Goal: Register for event/course

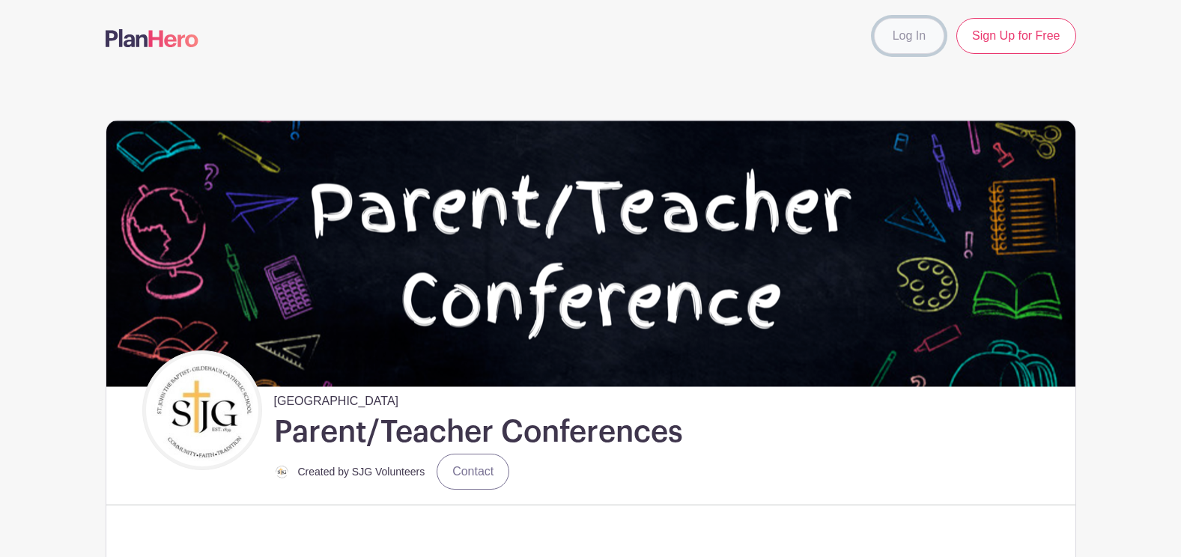
click at [893, 46] on link "Log In" at bounding box center [909, 36] width 70 height 36
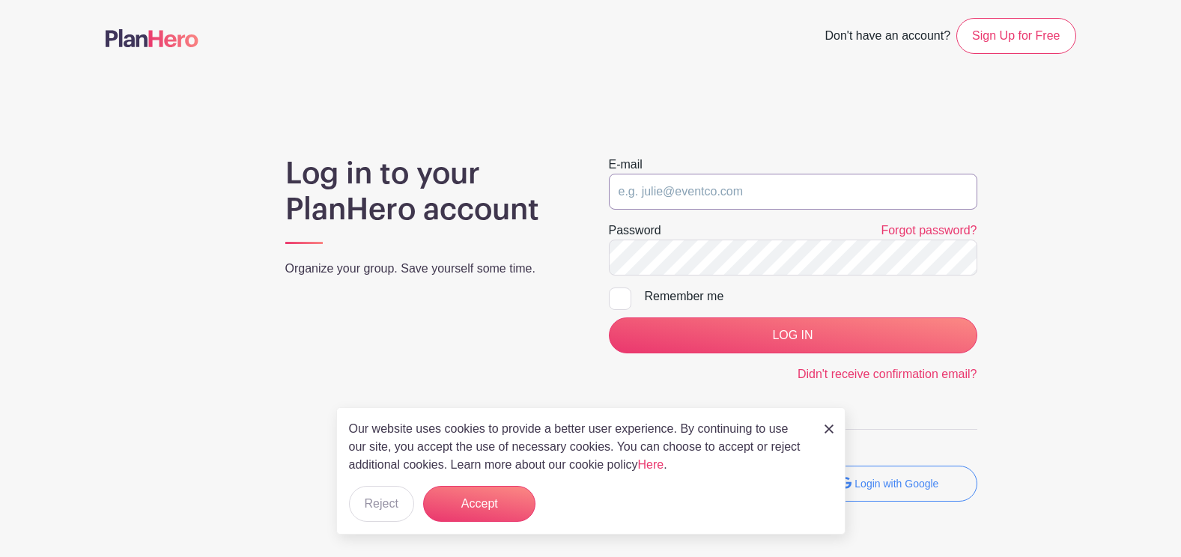
click at [642, 179] on input "email" at bounding box center [793, 192] width 368 height 36
type input "[EMAIL_ADDRESS][DOMAIN_NAME]"
click at [609, 317] on input "LOG IN" at bounding box center [793, 335] width 368 height 36
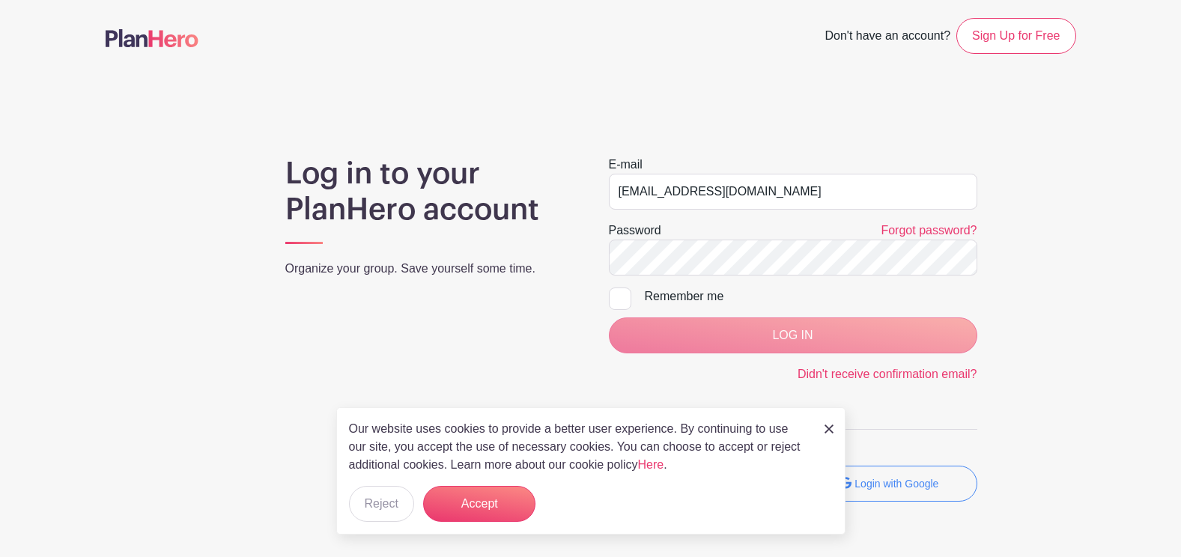
click at [620, 298] on div at bounding box center [620, 299] width 22 height 22
click at [618, 297] on input "Remember me" at bounding box center [614, 293] width 10 height 10
checkbox input "true"
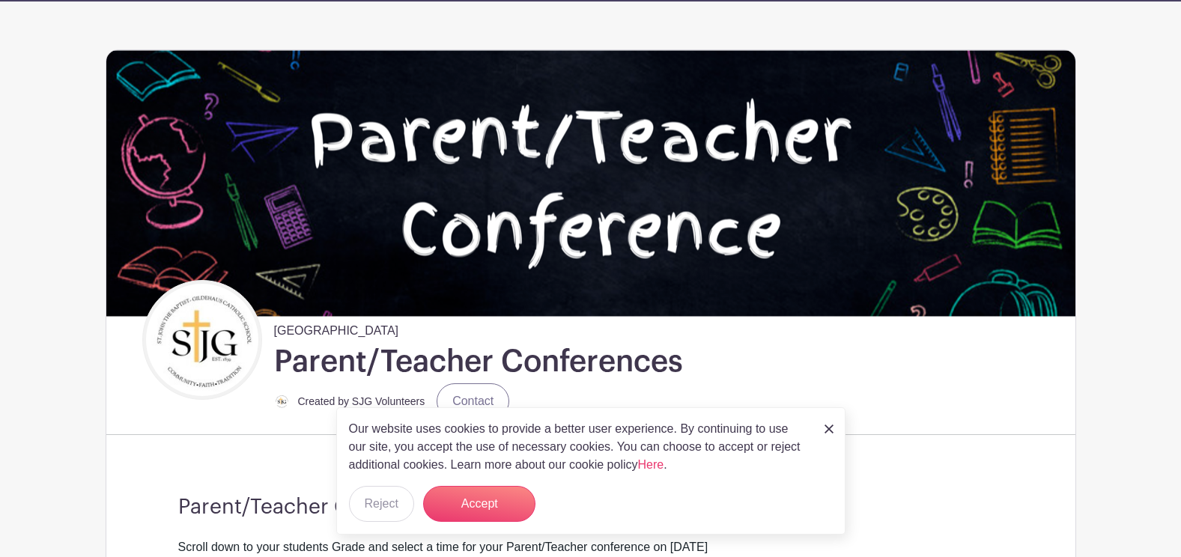
scroll to position [225, 0]
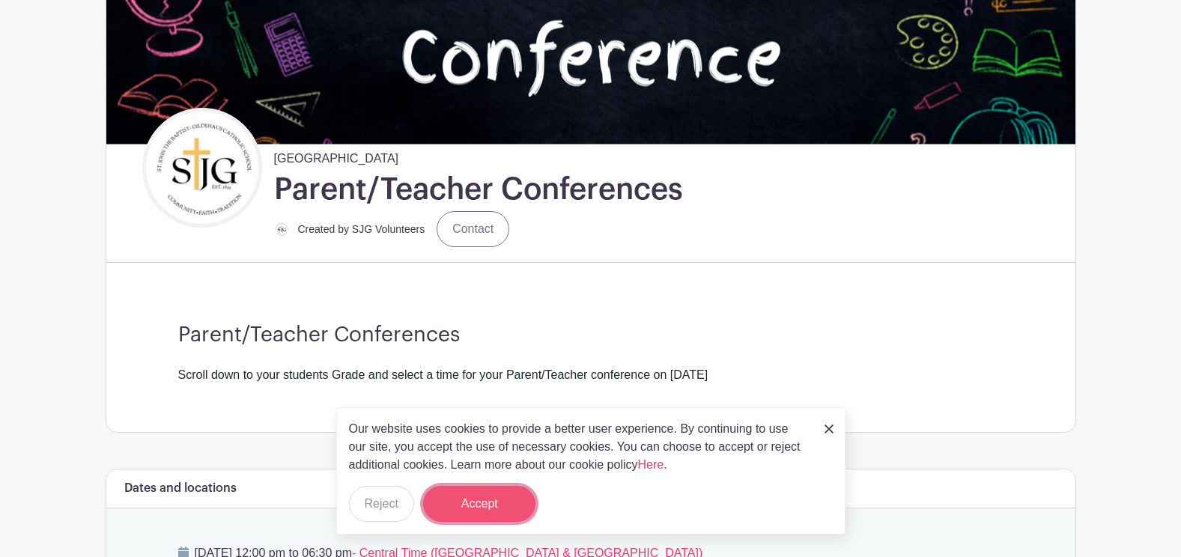
click at [515, 486] on button "Accept" at bounding box center [479, 504] width 112 height 36
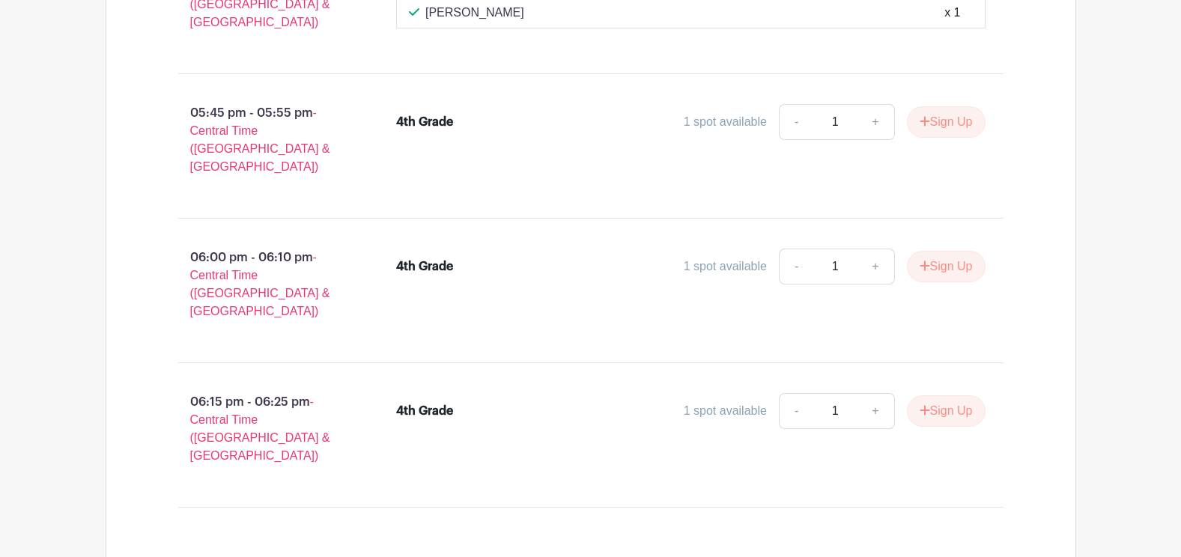
scroll to position [23466, 0]
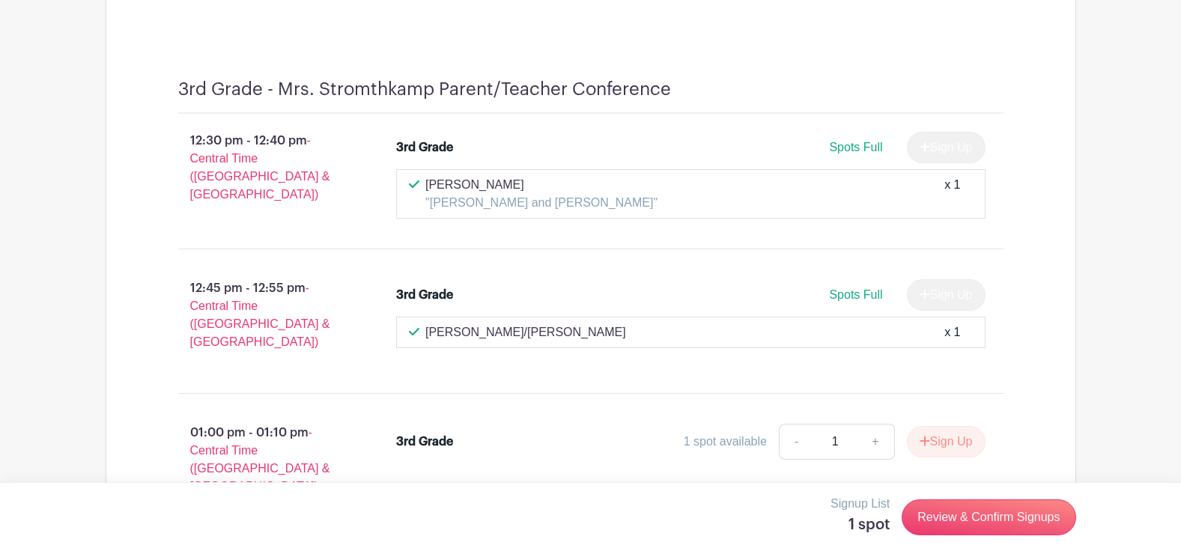
scroll to position [17551, 0]
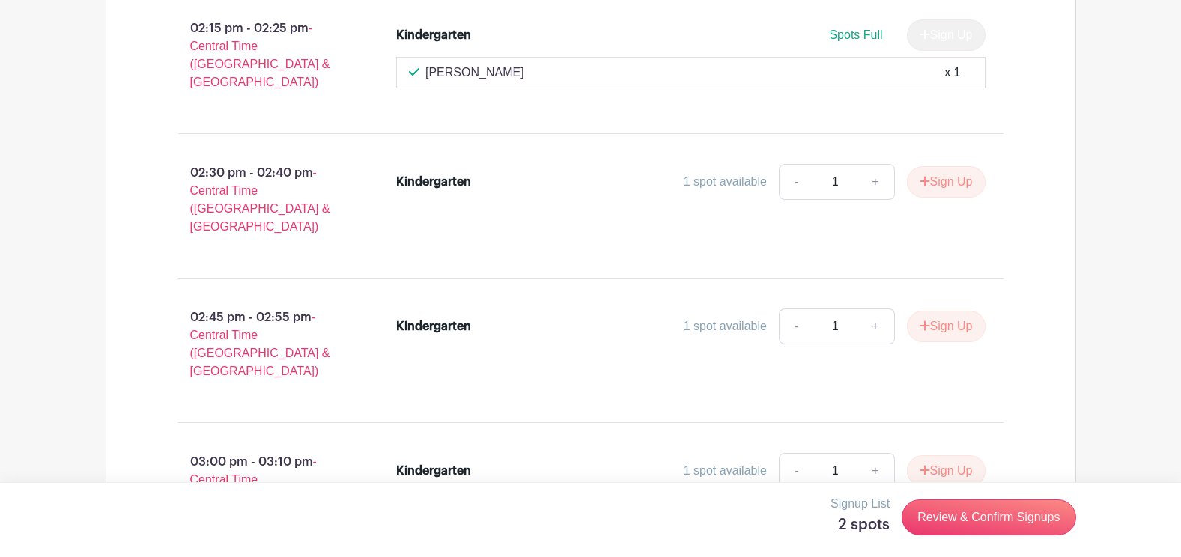
scroll to position [8567, 0]
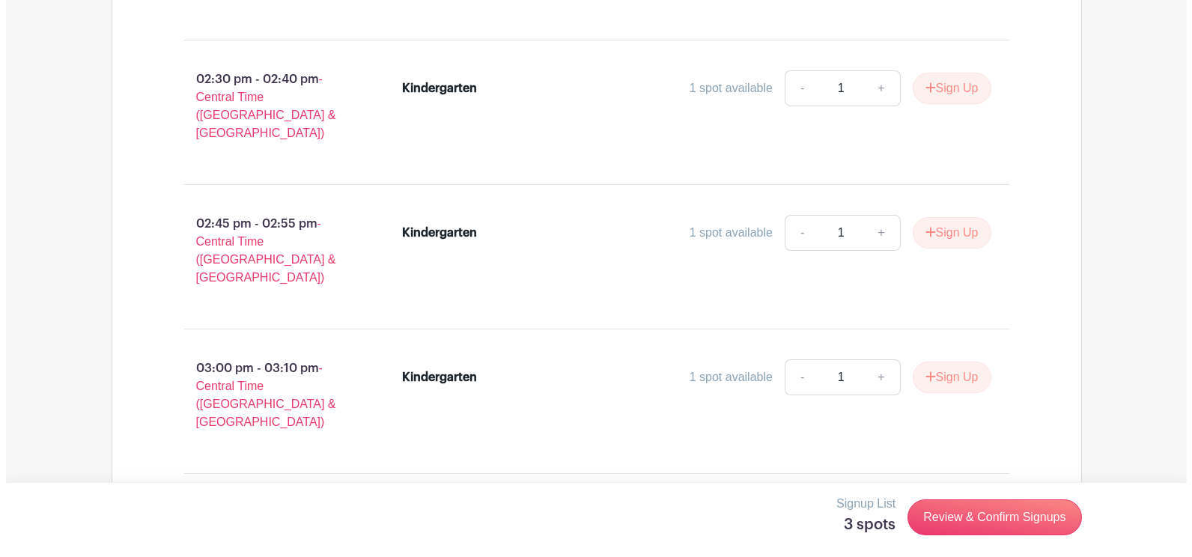
scroll to position [8716, 0]
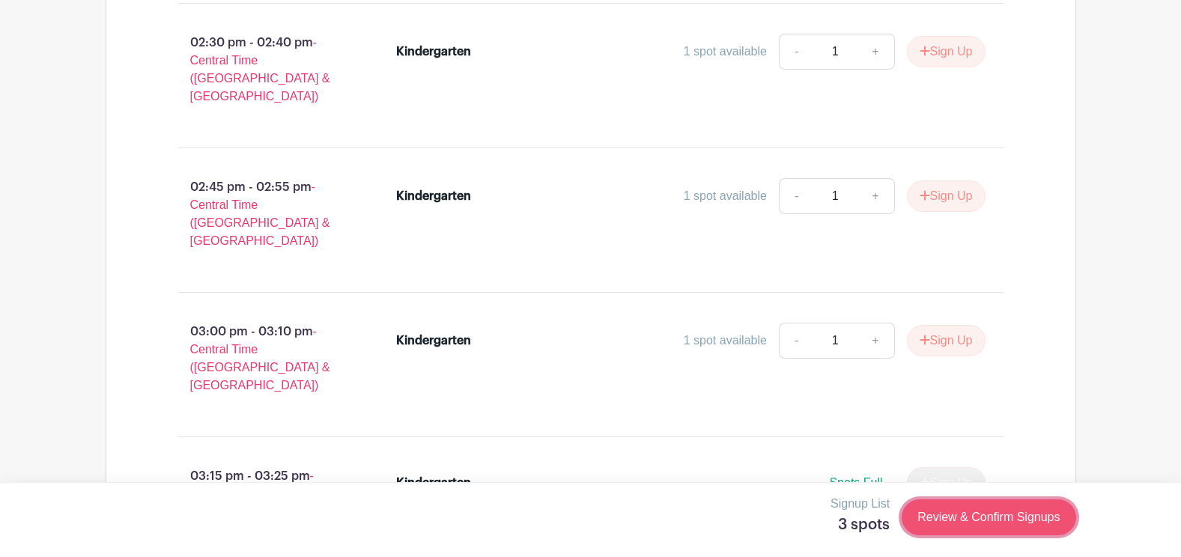
click at [994, 517] on link "Review & Confirm Signups" at bounding box center [988, 517] width 174 height 36
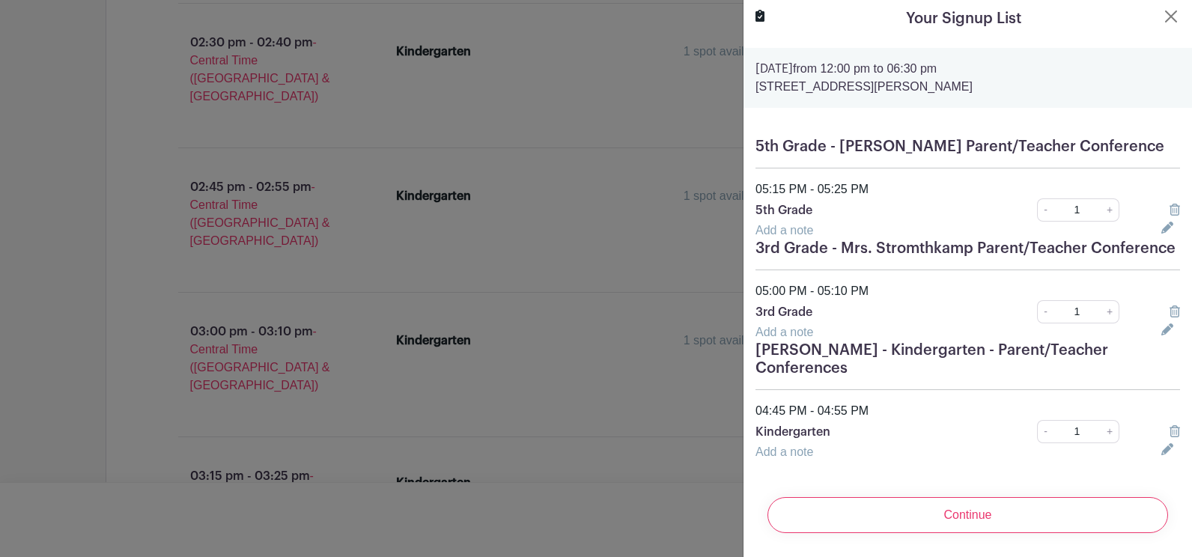
scroll to position [34, 0]
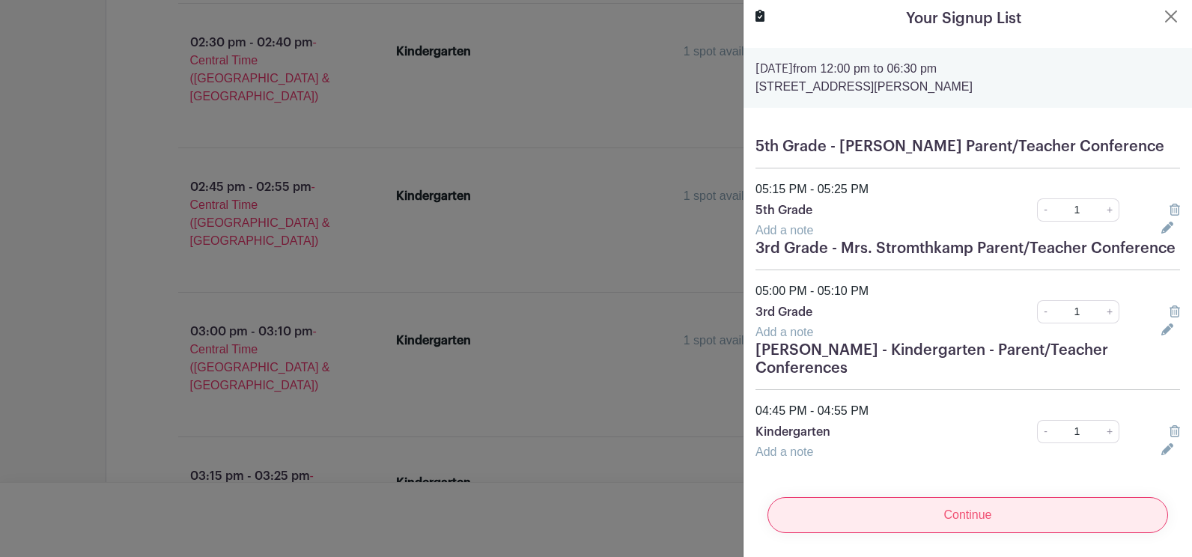
click at [988, 502] on input "Continue" at bounding box center [967, 515] width 401 height 36
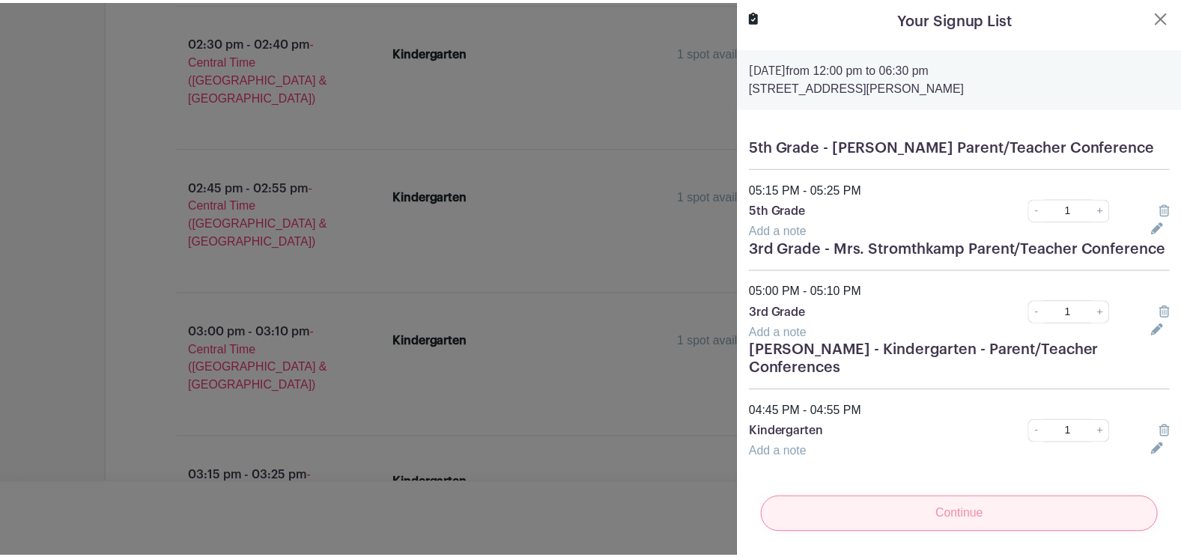
scroll to position [0, 0]
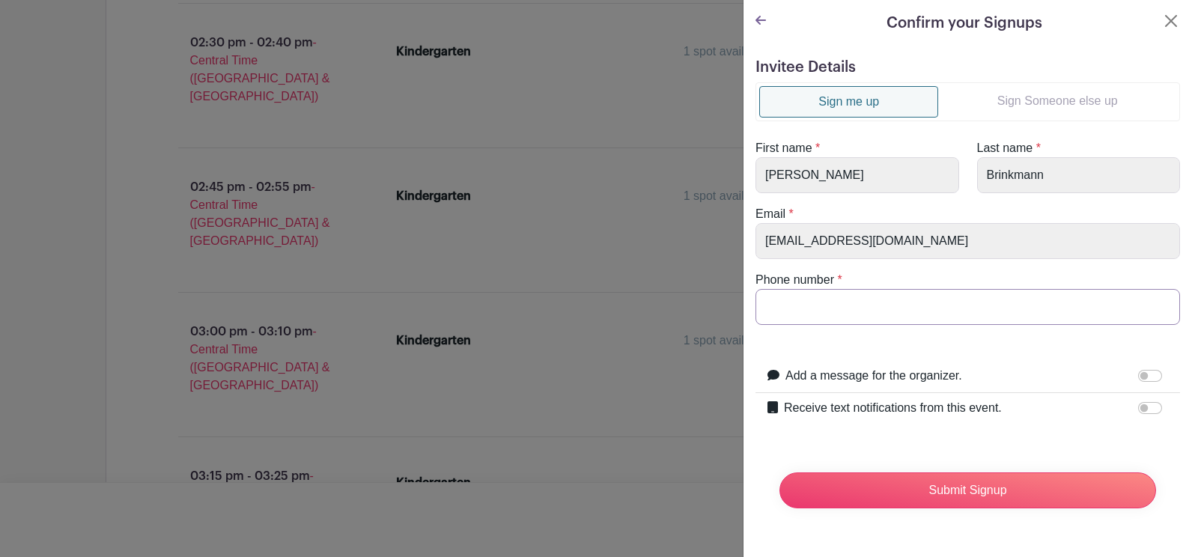
click at [837, 307] on input "Phone number" at bounding box center [967, 307] width 425 height 36
type input "6362348445"
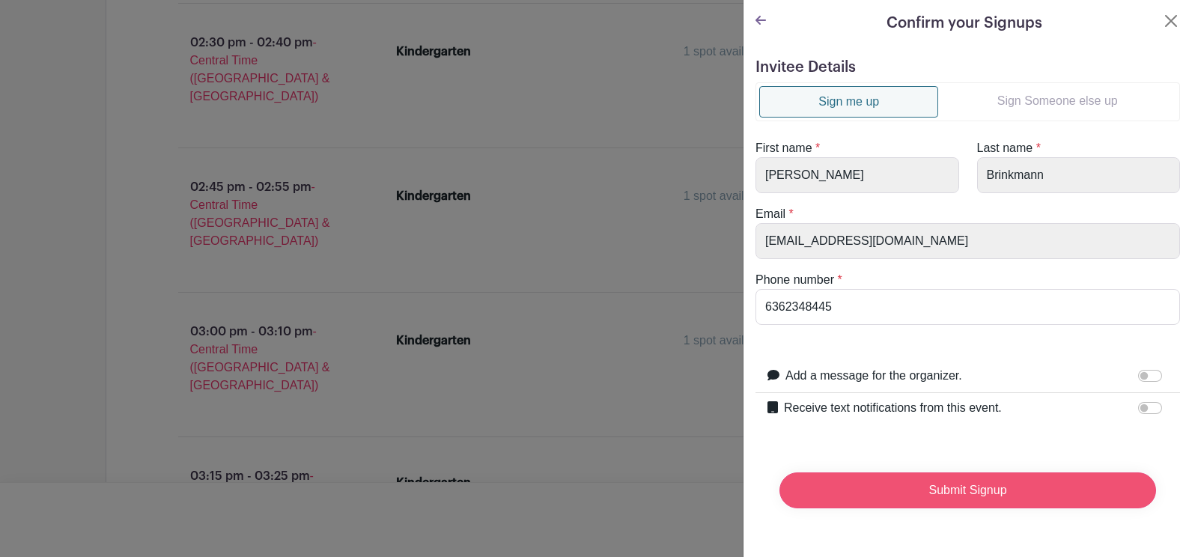
click at [983, 484] on input "Submit Signup" at bounding box center [967, 490] width 377 height 36
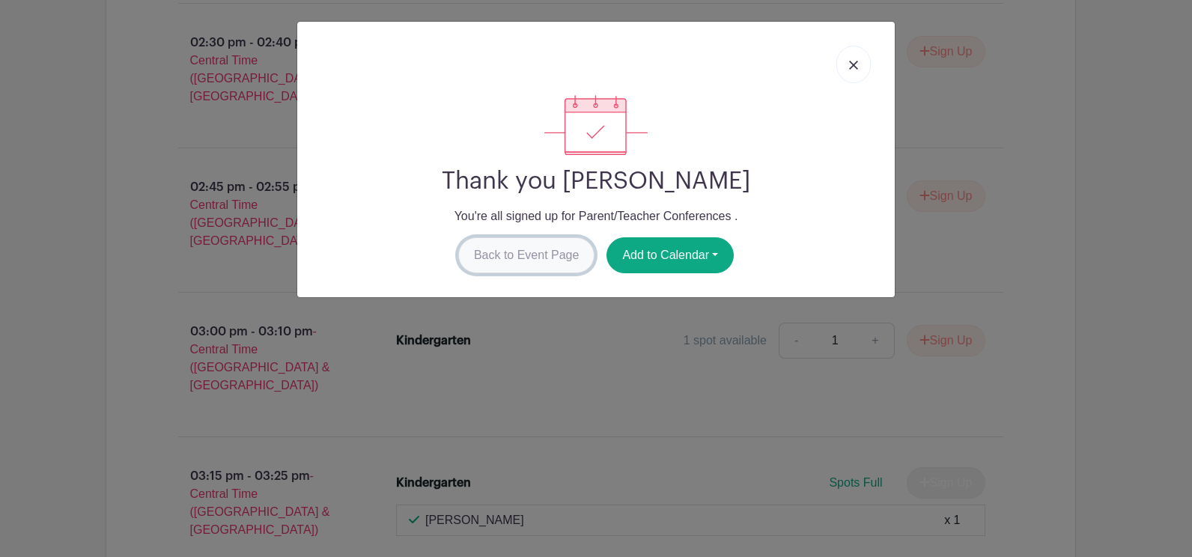
click at [568, 250] on link "Back to Event Page" at bounding box center [526, 255] width 137 height 36
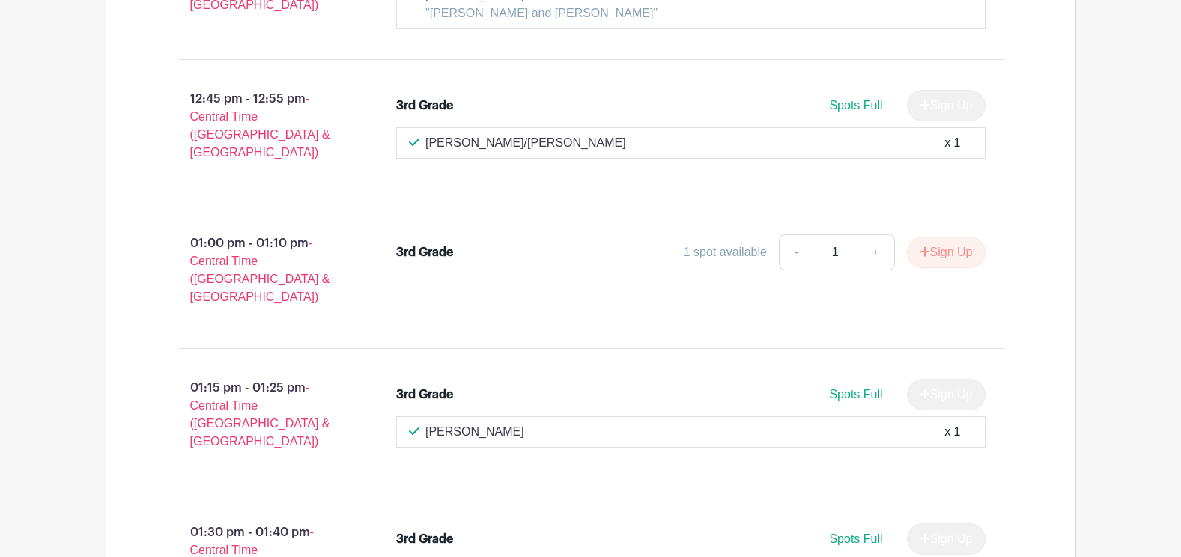
scroll to position [17551, 0]
